Goal: Task Accomplishment & Management: Use online tool/utility

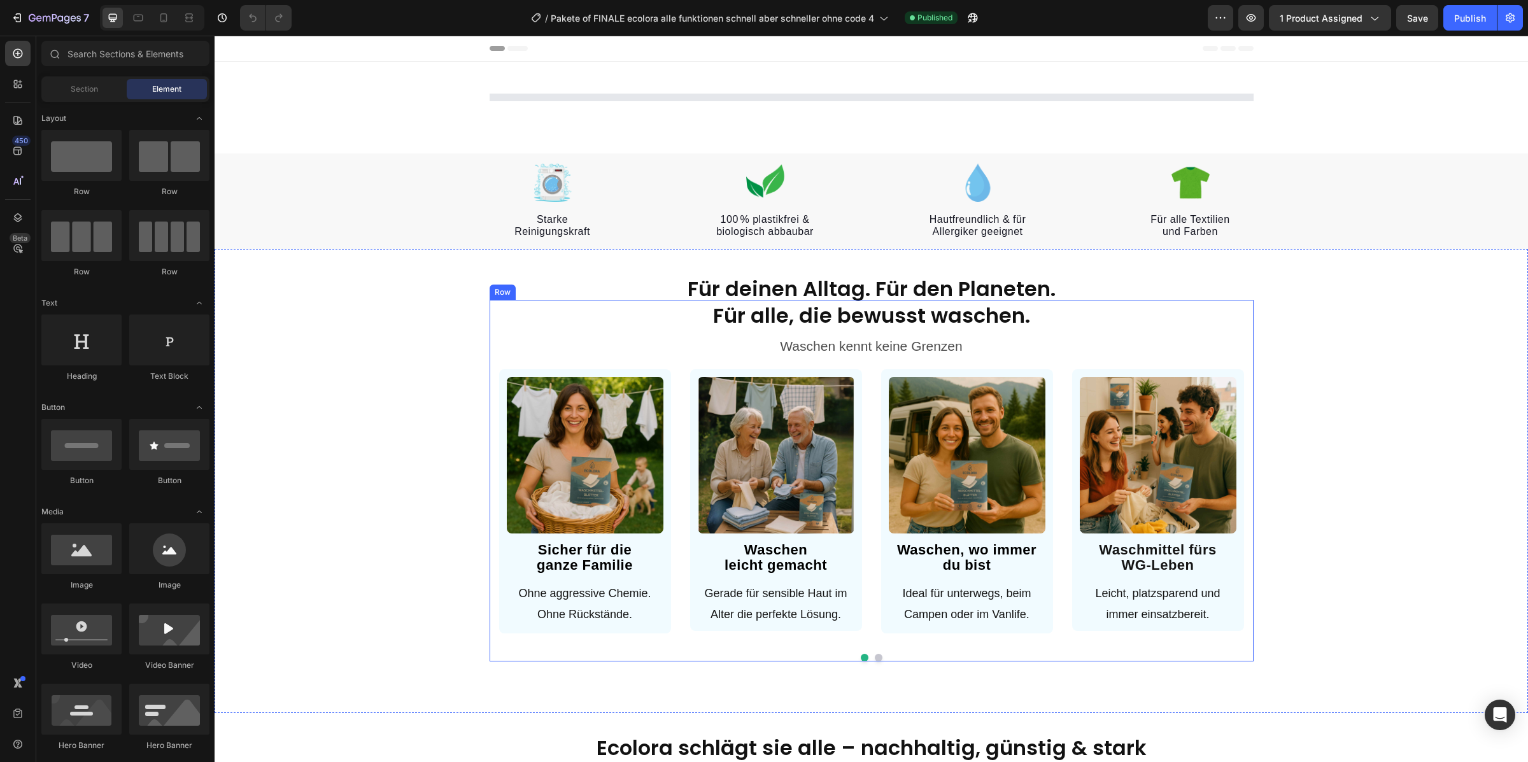
select select "FamilienAngebot/ 3 + 1 GRATIS"
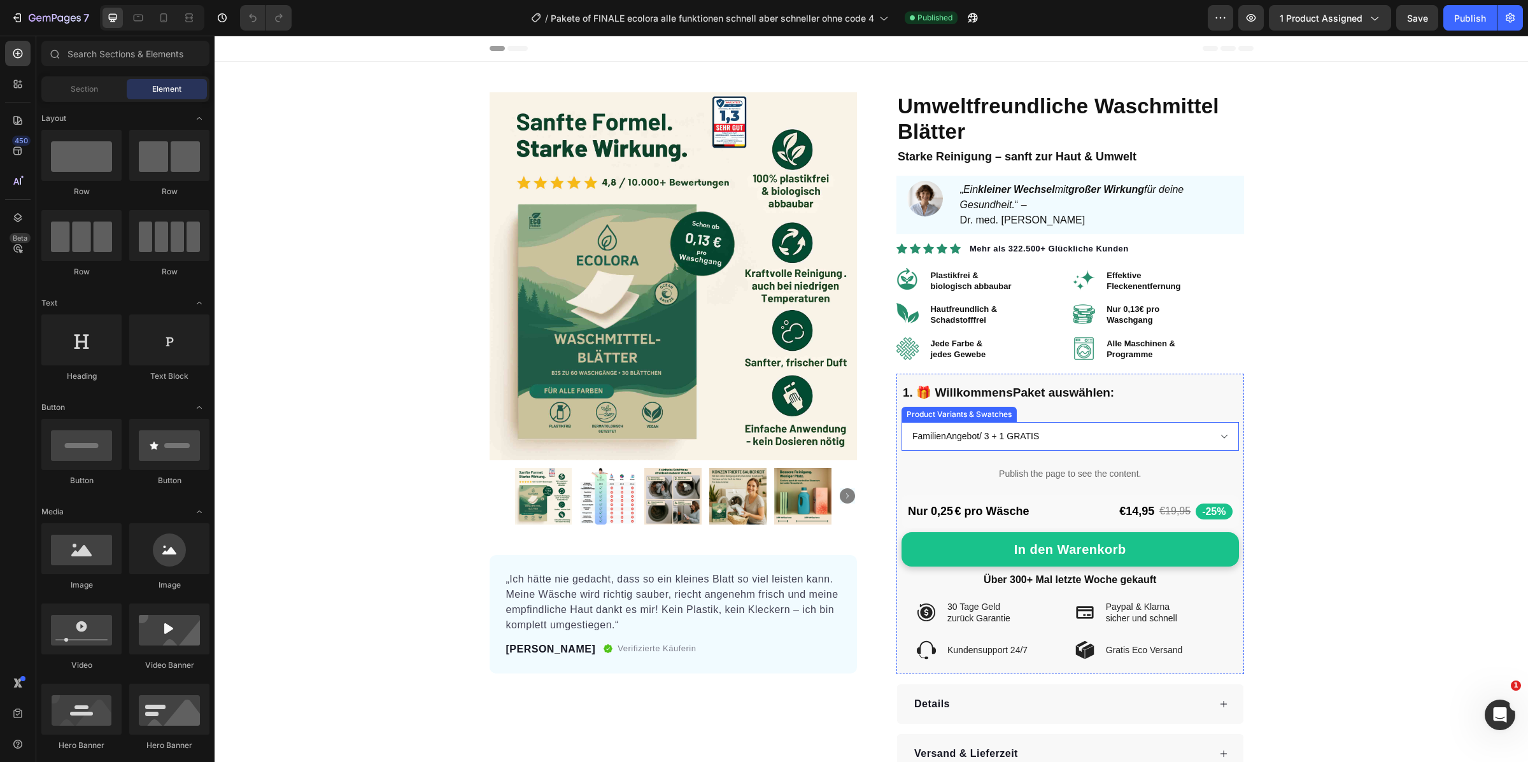
scroll to position [110, 0]
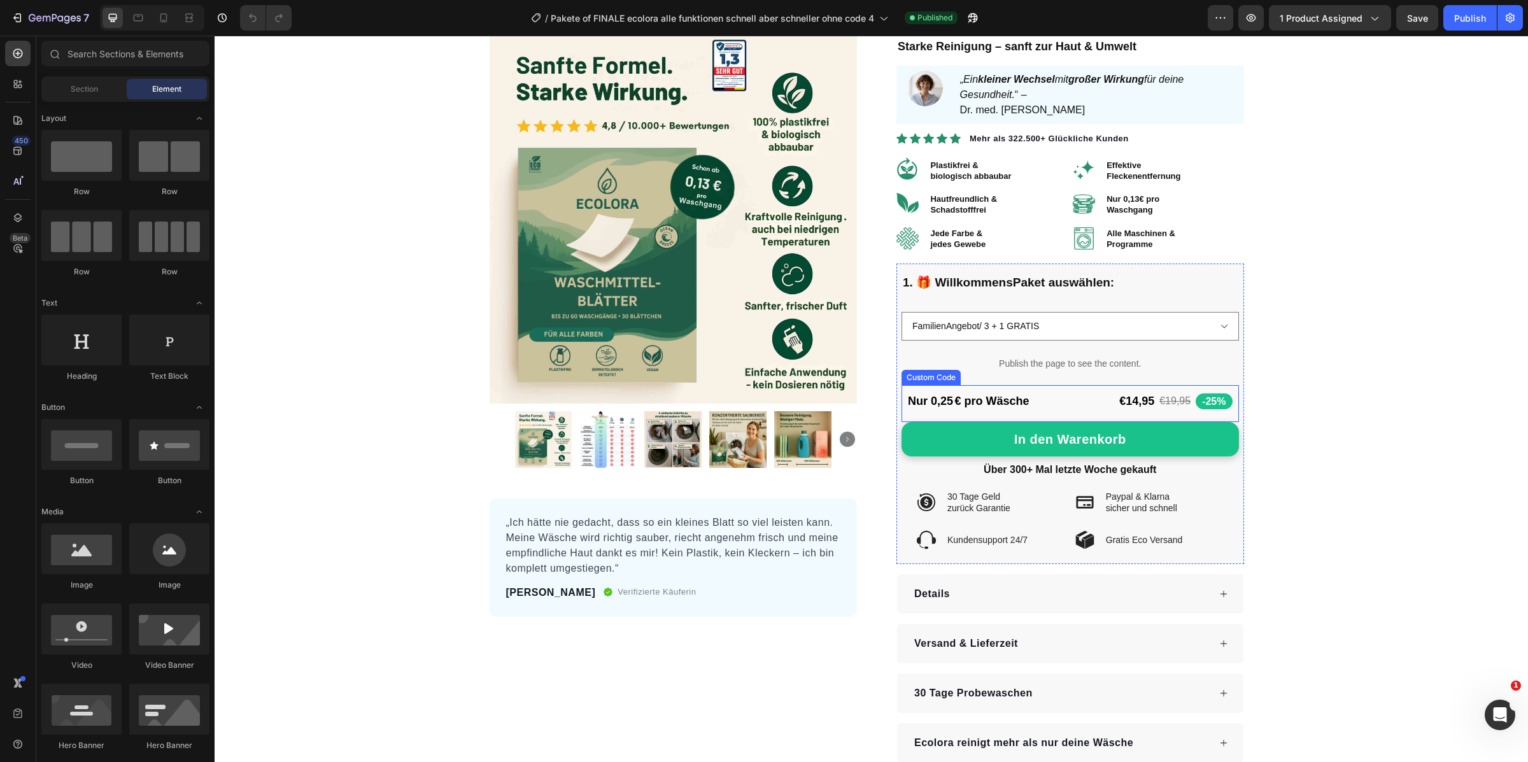
click at [1064, 398] on div "Nur 0,25 € pro Wäsche €14,95 €19,95 -25%" at bounding box center [1069, 401] width 337 height 32
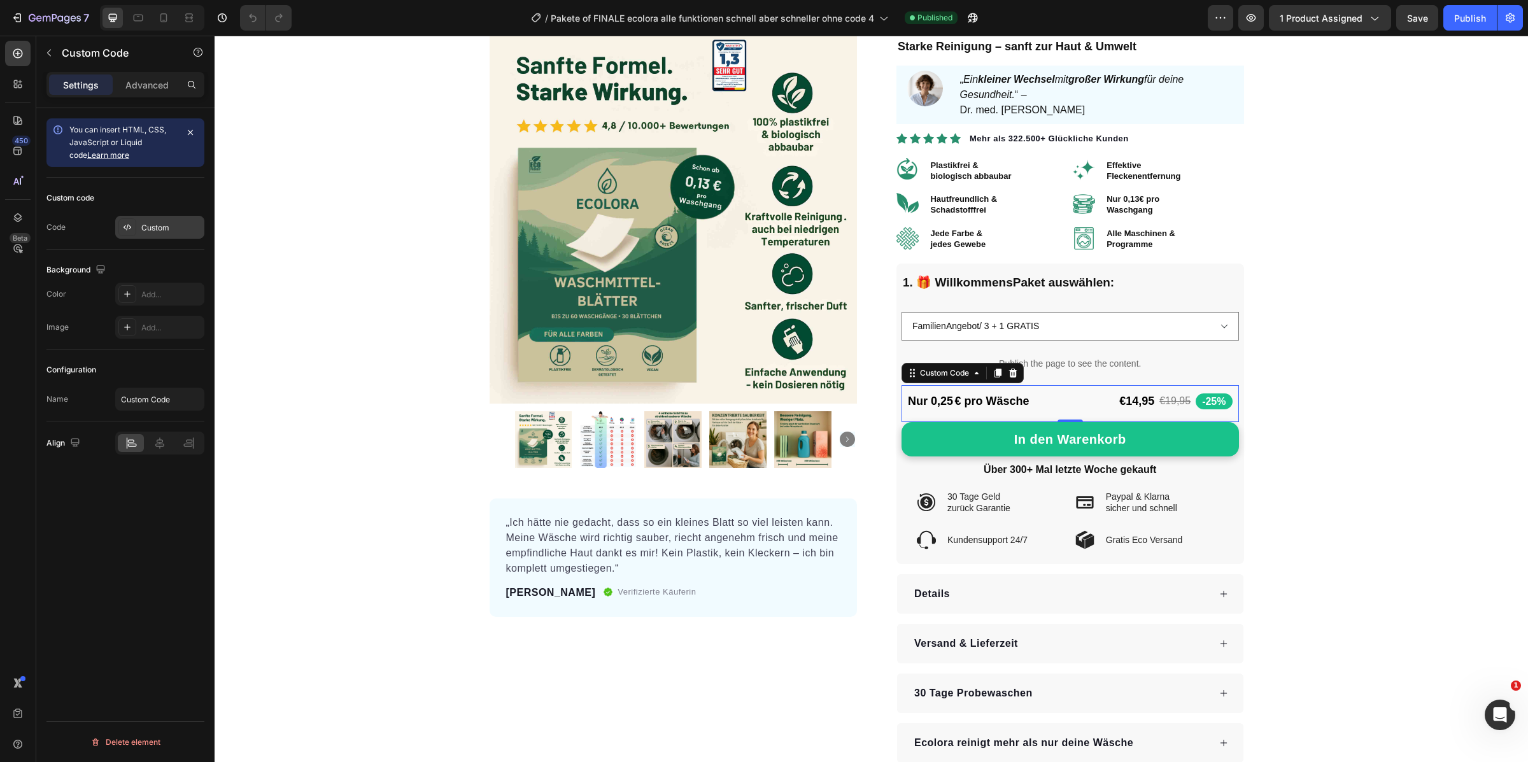
click at [162, 222] on div "Custom" at bounding box center [171, 227] width 60 height 11
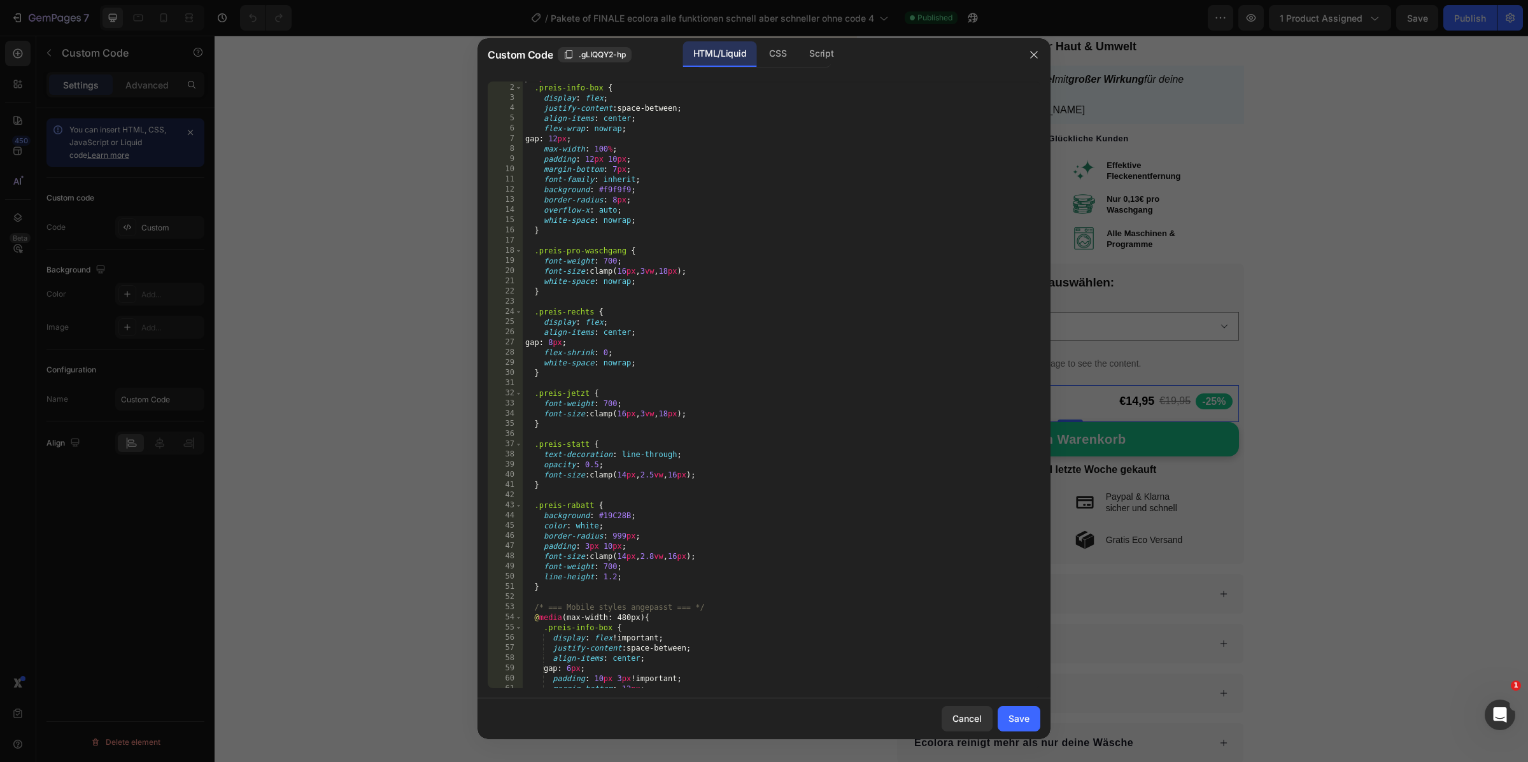
scroll to position [0, 0]
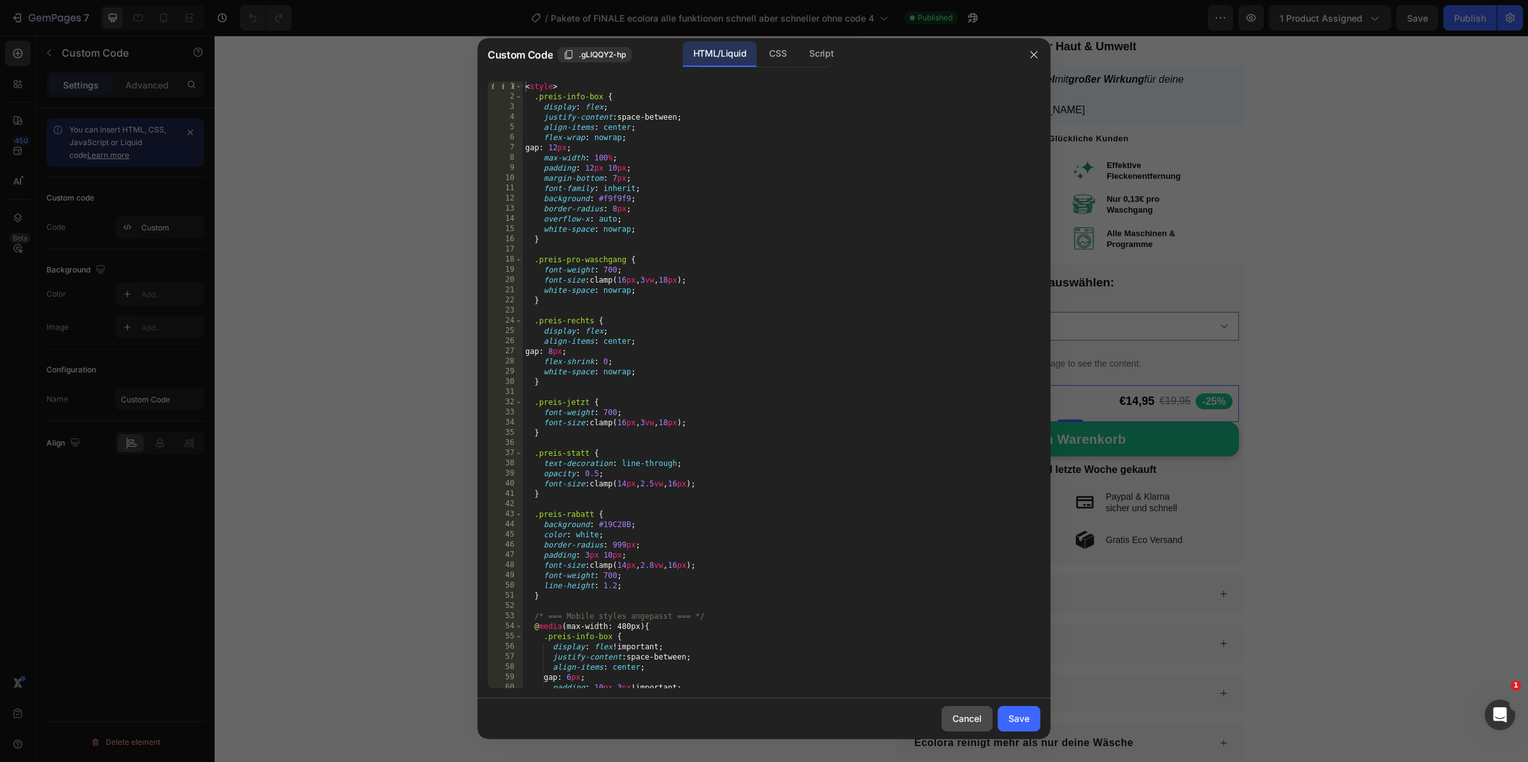
click at [972, 717] on div "Cancel" at bounding box center [966, 718] width 29 height 13
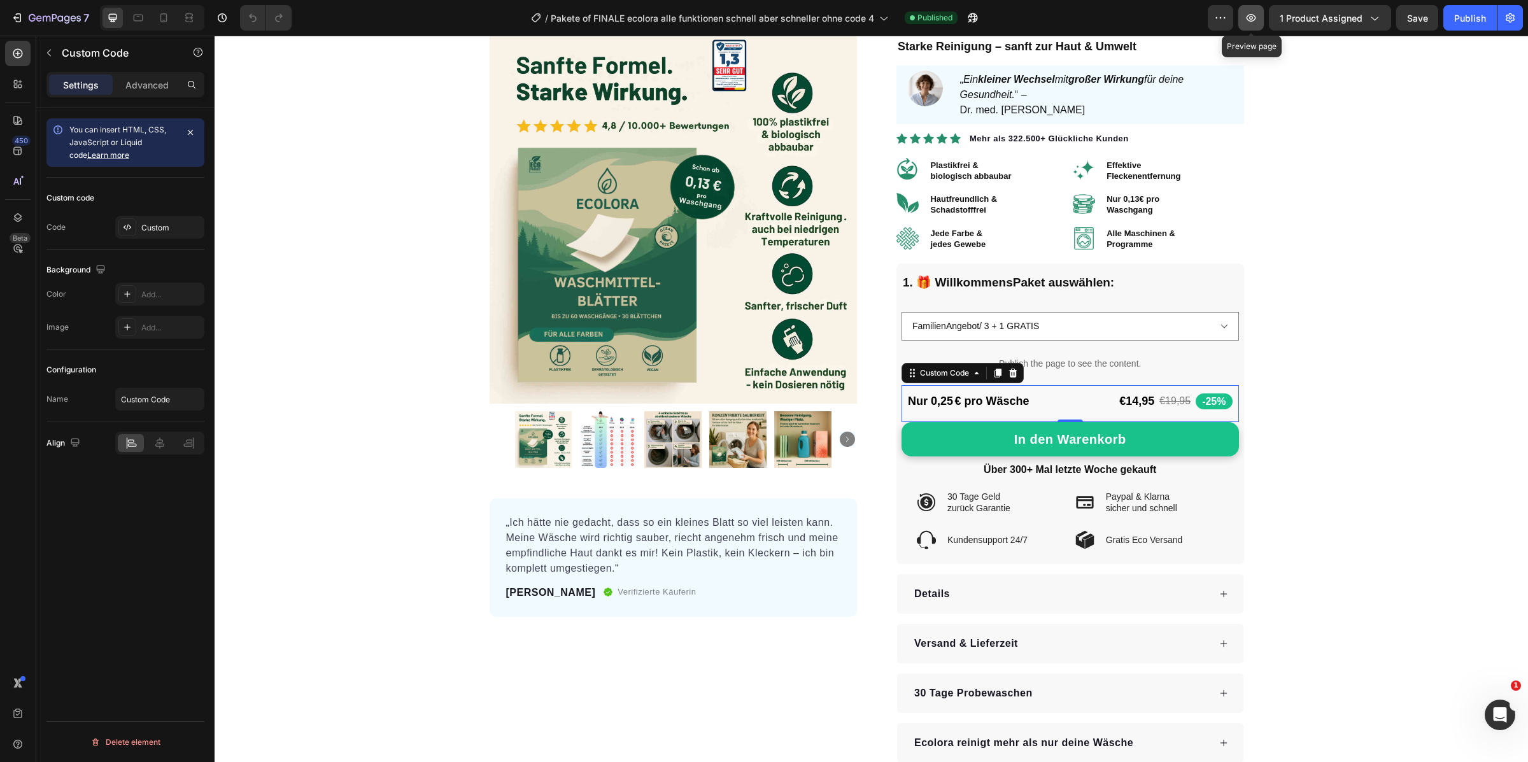
click at [1257, 15] on icon "button" at bounding box center [1250, 17] width 13 height 13
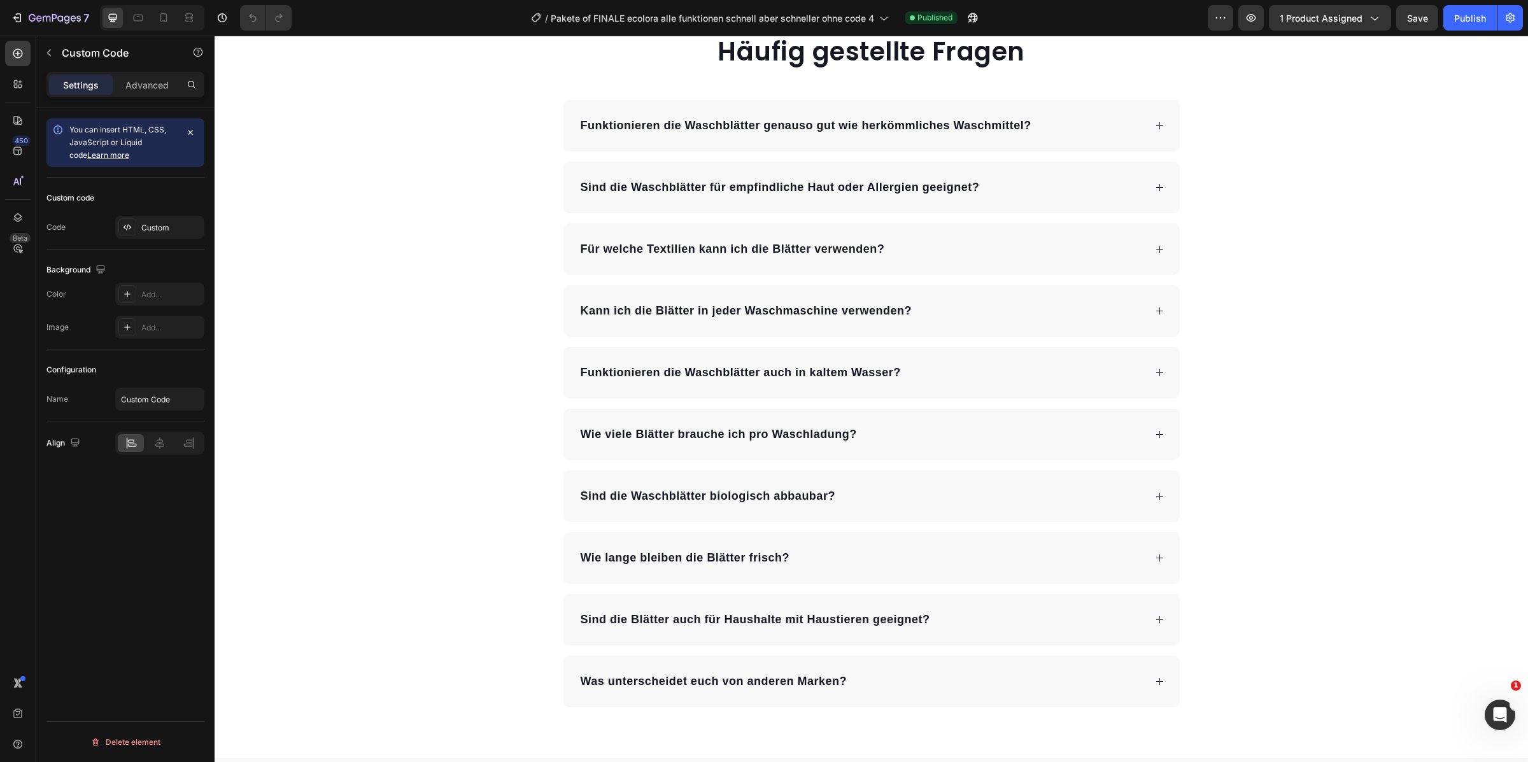
scroll to position [7272, 0]
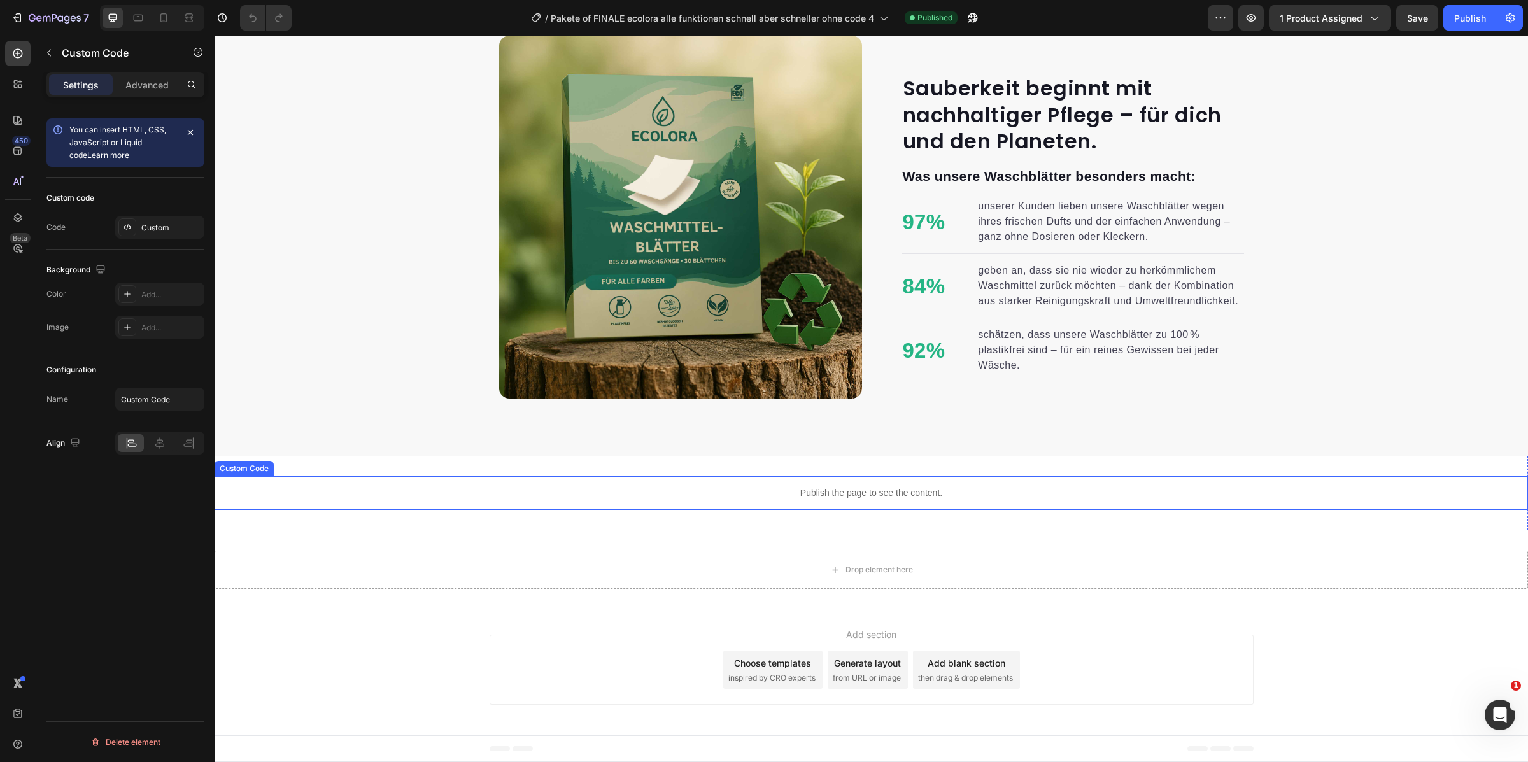
click at [769, 502] on div "Publish the page to see the content." at bounding box center [870, 493] width 1313 height 34
click at [160, 232] on div "Custom" at bounding box center [171, 227] width 60 height 11
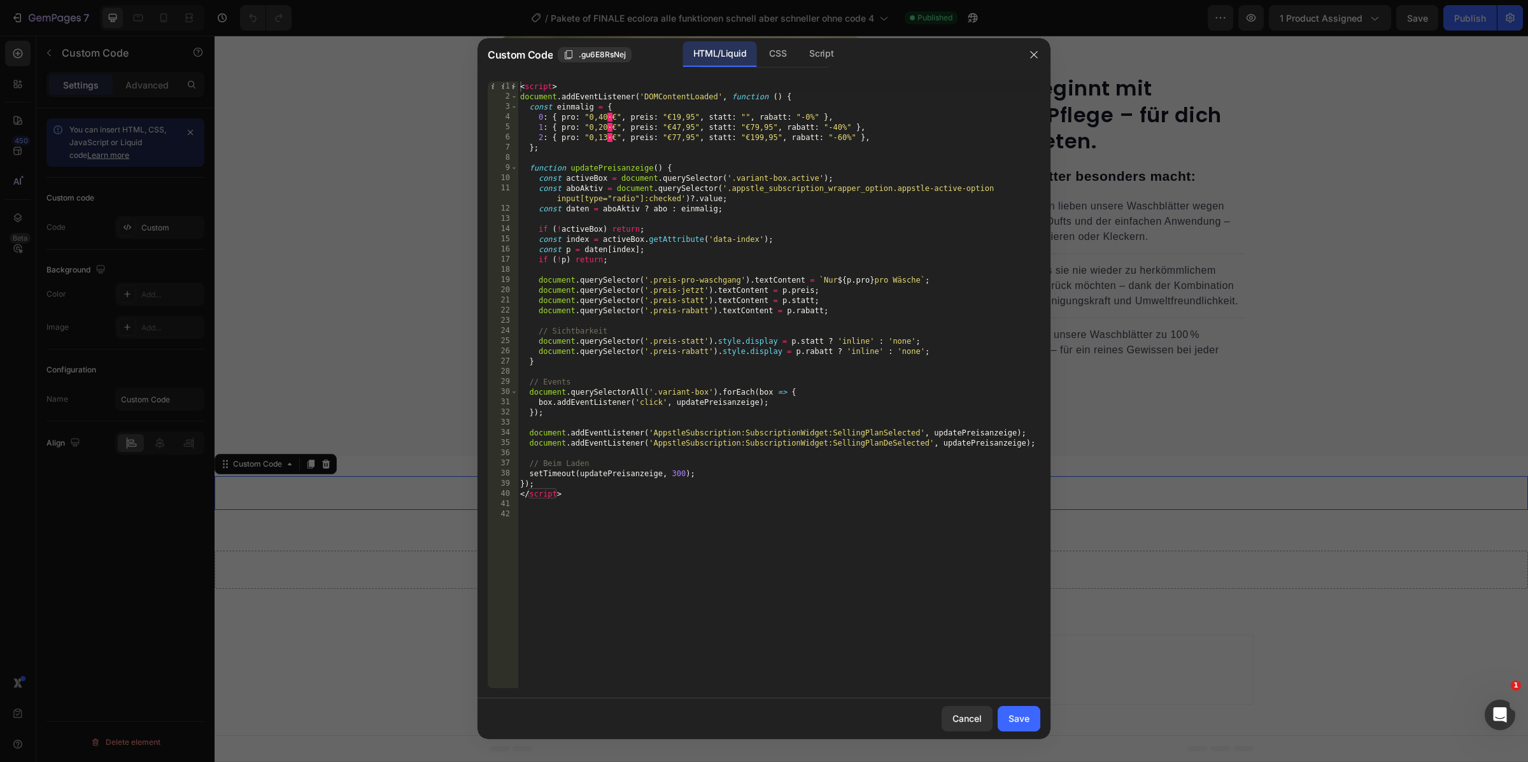
click at [675, 137] on div "< script > document . addEventListener ( 'DOMContentLoaded' , function ( ) { co…" at bounding box center [778, 395] width 523 height 628
type textarea "2: { pro: "0,13 €", preis: "€87,95", statt: "€199,95", rabatt: "-60%" },"
click at [1022, 719] on div "Save" at bounding box center [1018, 718] width 21 height 13
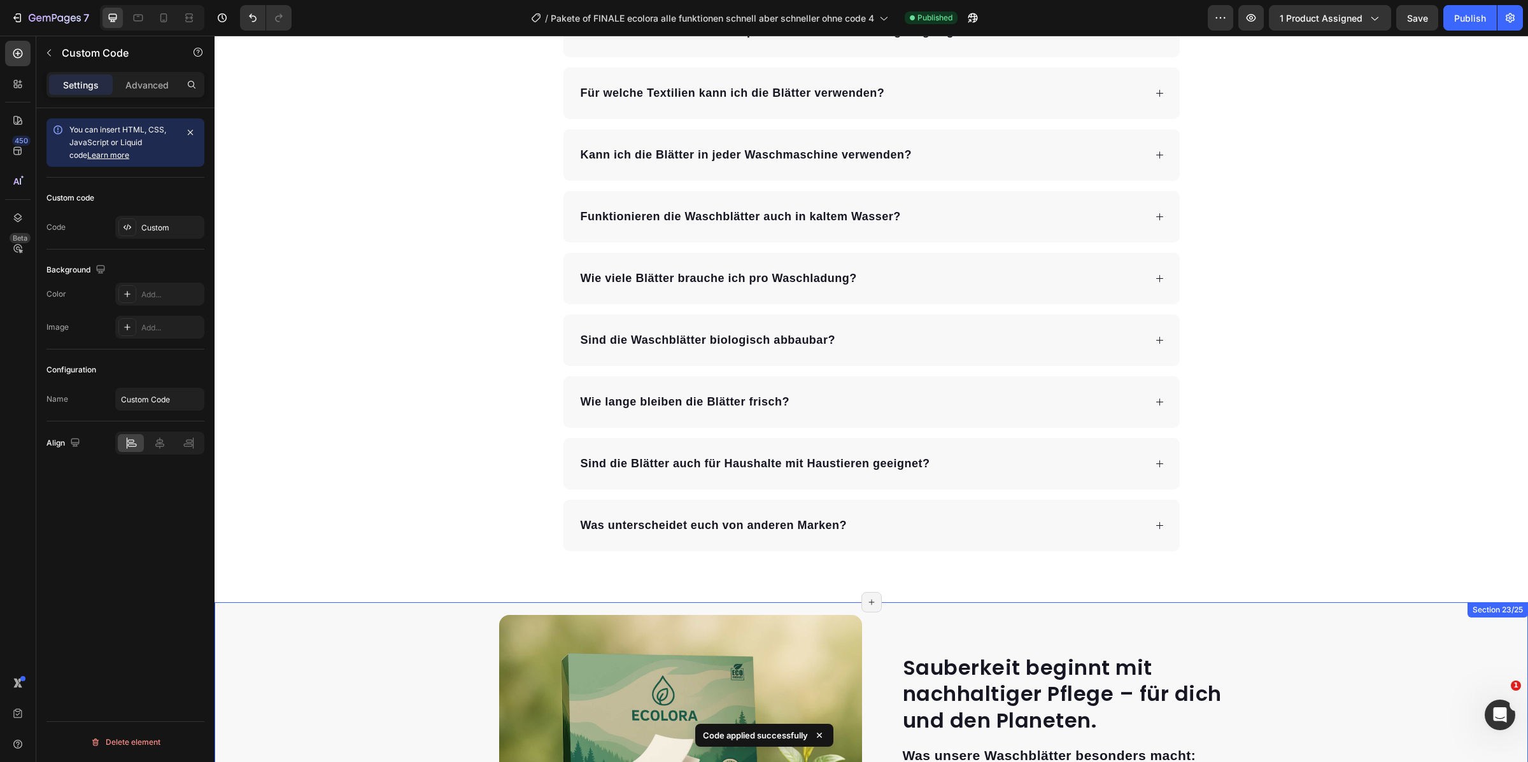
scroll to position [6677, 0]
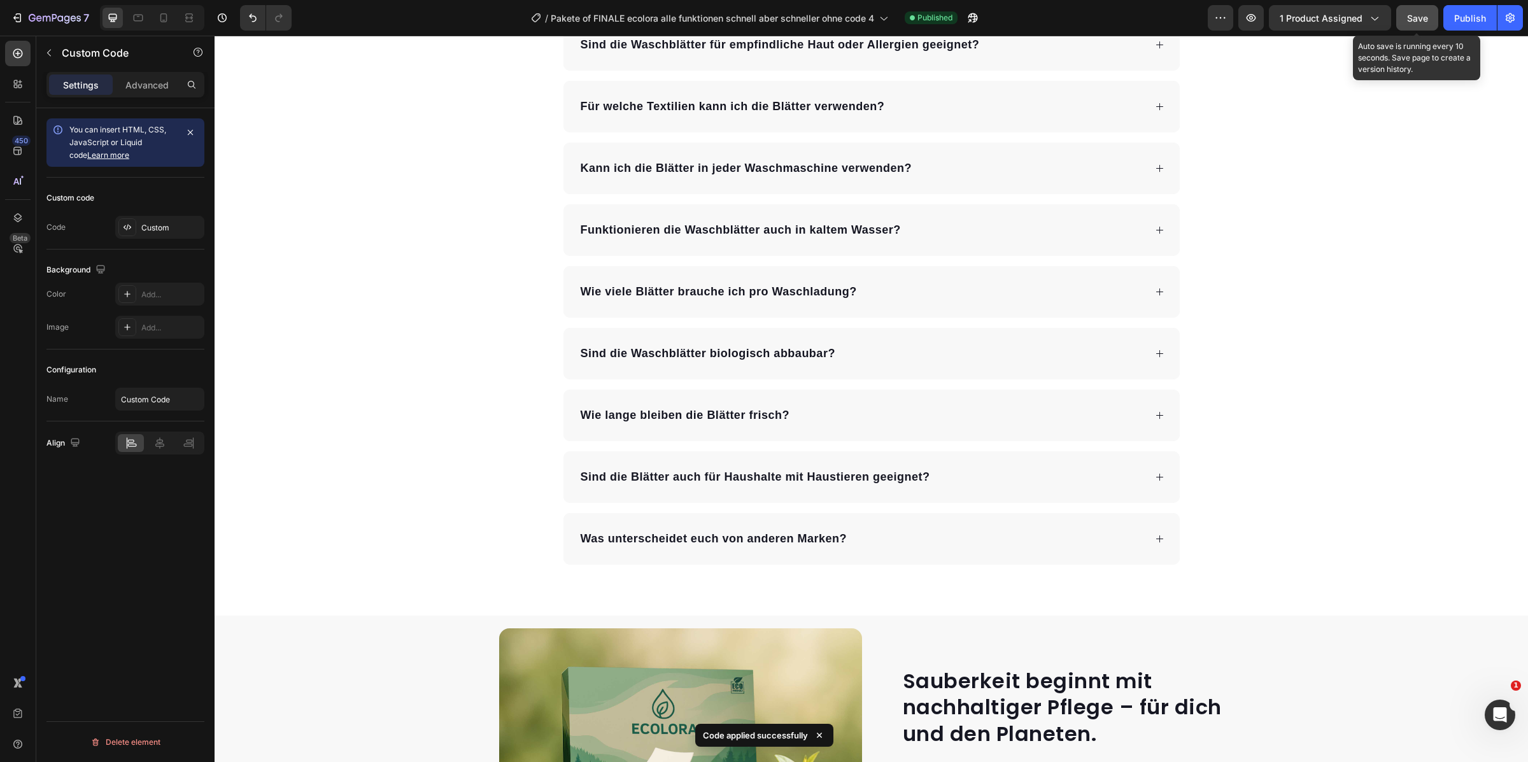
click at [1414, 19] on span "Save" at bounding box center [1417, 18] width 21 height 11
click at [1473, 20] on div "Publish" at bounding box center [1470, 17] width 32 height 13
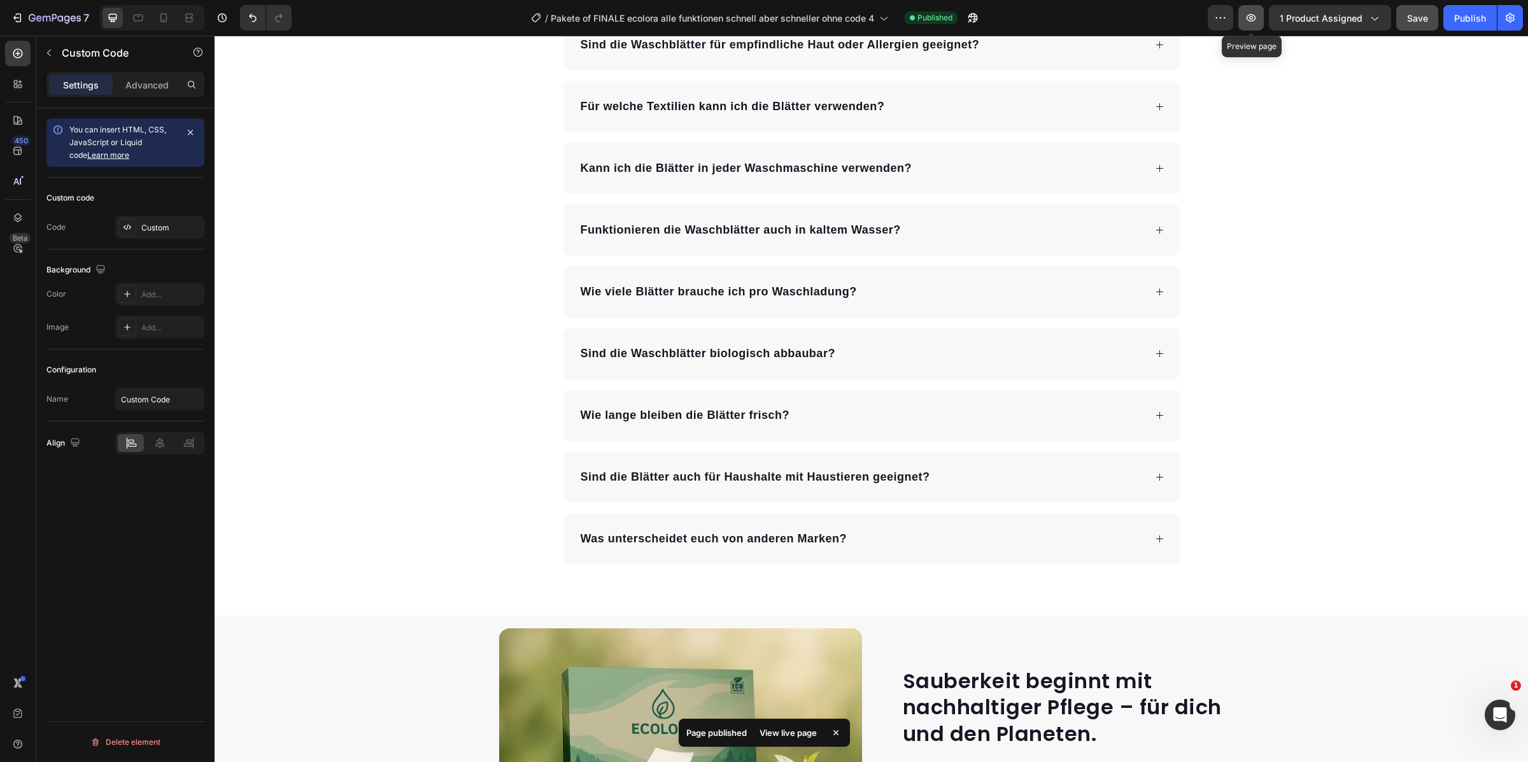
click at [1253, 19] on icon "button" at bounding box center [1250, 17] width 13 height 13
click at [20, 18] on icon "button" at bounding box center [19, 17] width 6 height 9
